Goal: Complete application form

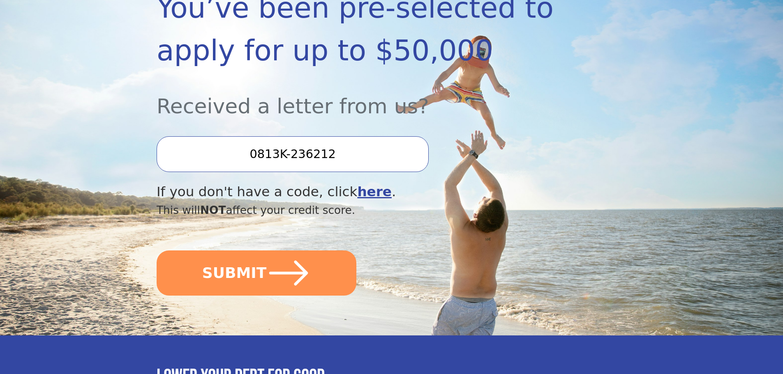
scroll to position [164, 0]
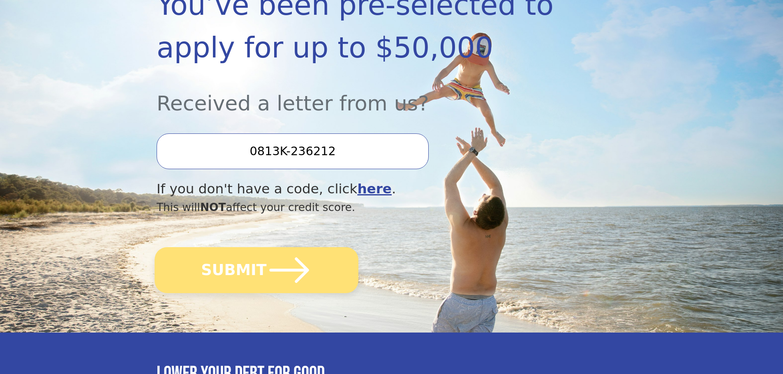
click at [270, 268] on icon "submit" at bounding box center [289, 270] width 45 height 45
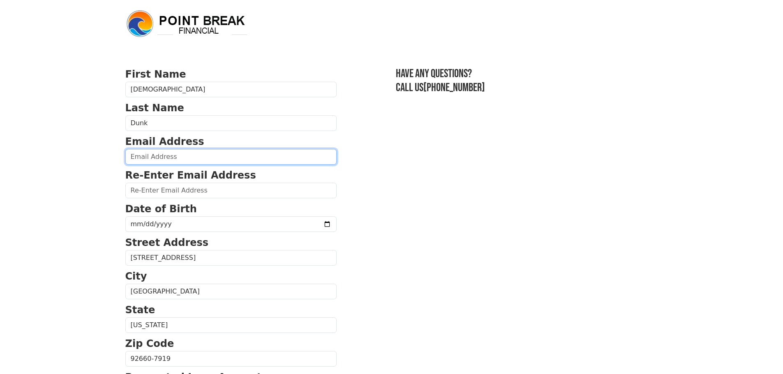
click at [159, 158] on input "email" at bounding box center [230, 157] width 211 height 16
type input "chris.dunk@gmail.com"
type input "(949) 244-5101"
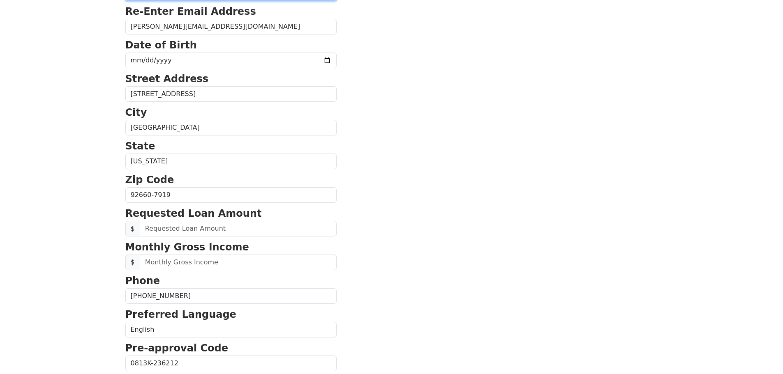
scroll to position [150, 0]
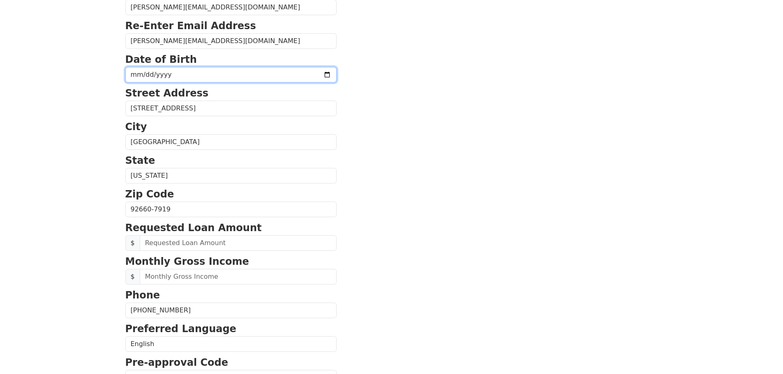
click at [148, 76] on input "date" at bounding box center [230, 75] width 211 height 16
click at [136, 75] on input "date" at bounding box center [230, 75] width 211 height 16
type input "1958-01-23"
click at [295, 157] on p "State" at bounding box center [230, 160] width 211 height 15
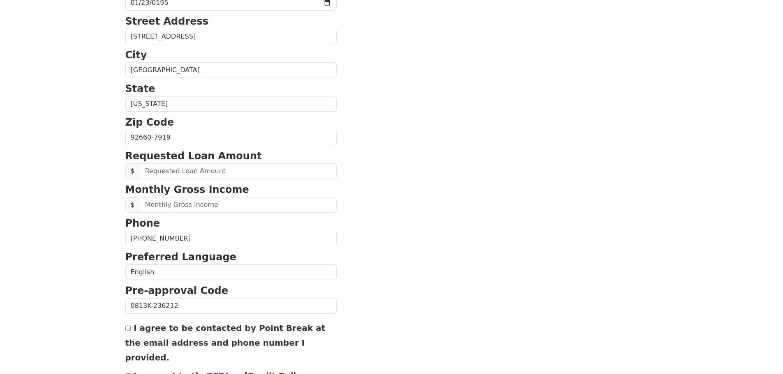
scroll to position [273, 0]
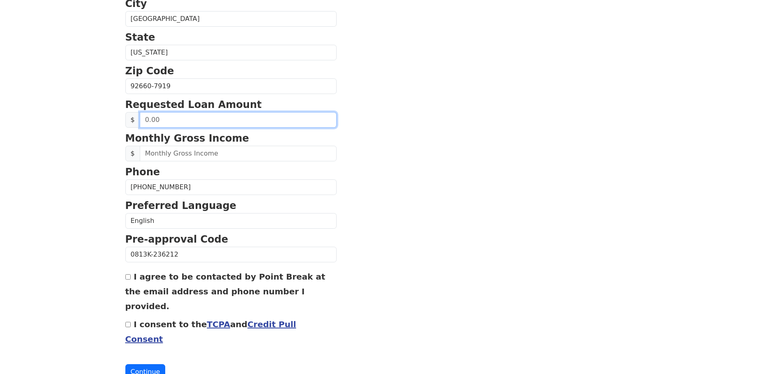
click at [159, 120] on input "text" at bounding box center [238, 120] width 197 height 16
type input "40,000.00"
click at [335, 212] on section "First Name Christian Last Name Dunk Email Address chris.dunk@gmail.com Re-Enter…" at bounding box center [391, 87] width 533 height 586
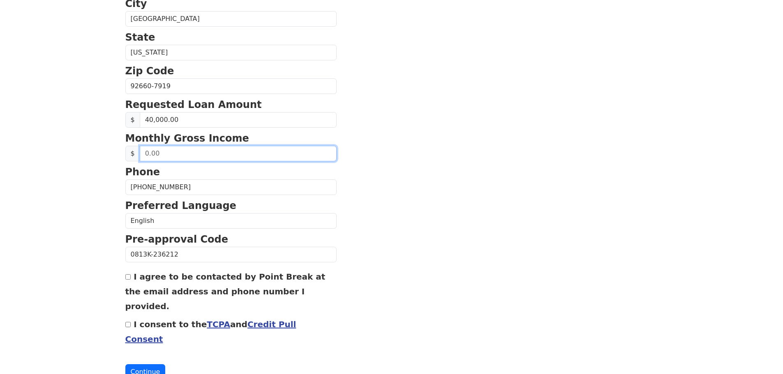
click at [181, 153] on input "text" at bounding box center [238, 154] width 197 height 16
type input "33,000.00"
click at [233, 173] on p "Phone" at bounding box center [230, 172] width 211 height 15
click at [129, 279] on input "I agree to be contacted by Point Break at the email address and phone number I …" at bounding box center [127, 277] width 5 height 5
checkbox input "true"
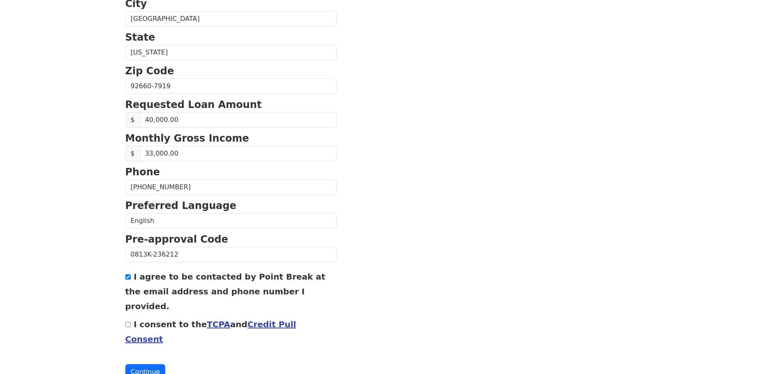
click at [128, 322] on input "I consent to the TCPA and Credit Pull Consent" at bounding box center [127, 324] width 5 height 5
checkbox input "true"
click at [142, 365] on button "Continue" at bounding box center [145, 373] width 40 height 16
